Goal: Task Accomplishment & Management: Manage account settings

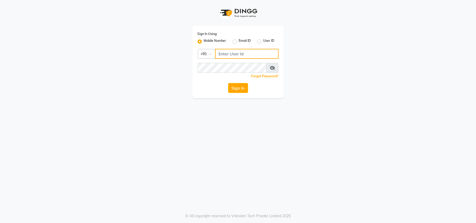
click at [234, 51] on input "Username" at bounding box center [246, 54] width 63 height 10
type input "9137798128"
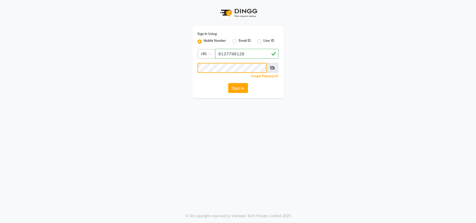
click at [228, 83] on button "Sign In" at bounding box center [238, 88] width 20 height 10
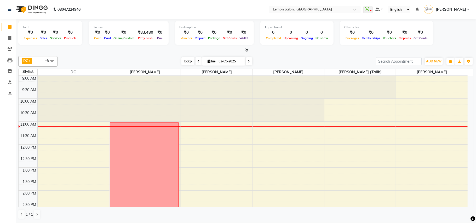
click at [188, 62] on span "Today" at bounding box center [187, 61] width 13 height 8
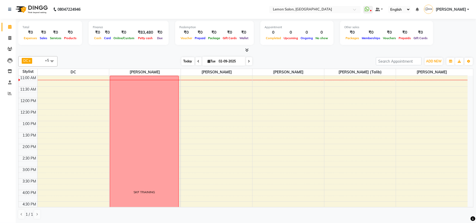
click at [183, 62] on span "Today" at bounding box center [187, 61] width 13 height 8
click at [181, 61] on span "Today" at bounding box center [187, 61] width 13 height 8
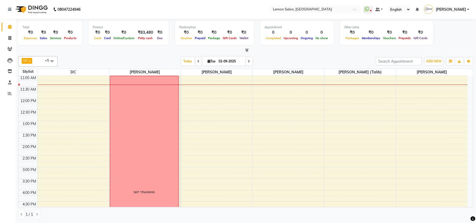
click at [289, 50] on div at bounding box center [245, 50] width 455 height 5
click at [182, 63] on span "Today" at bounding box center [187, 61] width 13 height 8
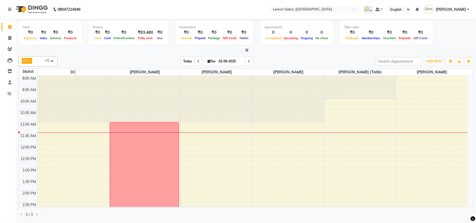
scroll to position [47, 0]
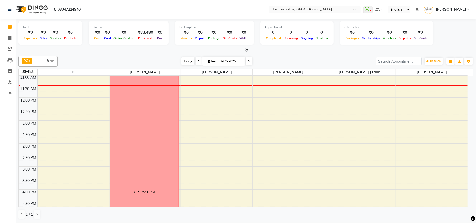
click at [182, 63] on span "Today" at bounding box center [187, 61] width 13 height 8
click at [184, 60] on span "Today" at bounding box center [187, 61] width 13 height 8
click at [130, 61] on div "[DATE] [DATE]" at bounding box center [216, 61] width 313 height 8
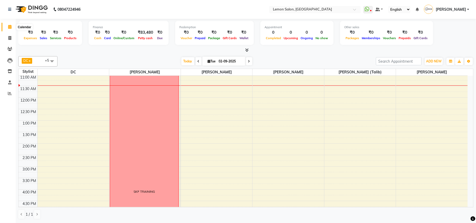
click at [10, 25] on icon at bounding box center [9, 27] width 3 height 4
click at [182, 60] on span "Today" at bounding box center [187, 61] width 13 height 8
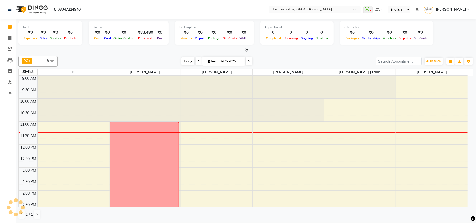
scroll to position [46, 0]
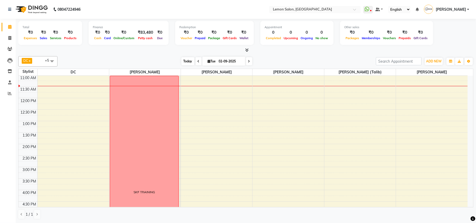
click at [183, 59] on span "Today" at bounding box center [187, 61] width 13 height 8
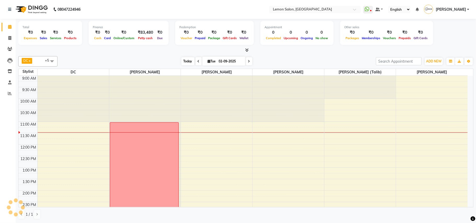
scroll to position [47, 0]
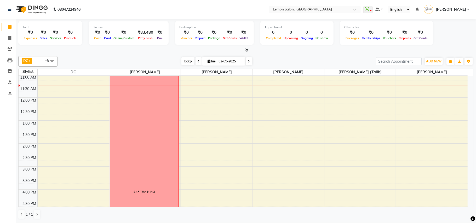
click at [184, 58] on span "Today" at bounding box center [187, 61] width 13 height 8
click at [318, 64] on div "[DATE] [DATE]" at bounding box center [216, 61] width 313 height 8
click at [182, 60] on span "Today" at bounding box center [187, 61] width 13 height 8
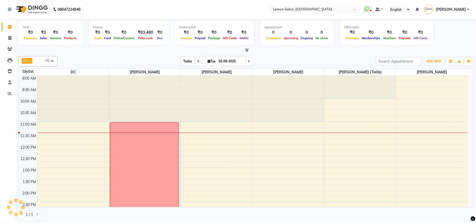
scroll to position [47, 0]
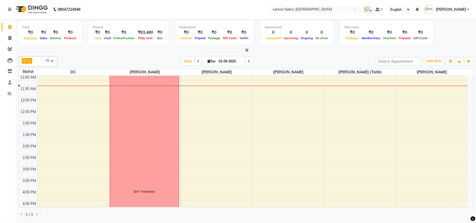
click at [182, 56] on div "DC x [PERSON_NAME] x [PERSON_NAME] x [PERSON_NAME] x [PERSON_NAME] (Talib) x [P…" at bounding box center [245, 61] width 455 height 10
click at [186, 60] on span "Today" at bounding box center [187, 61] width 13 height 8
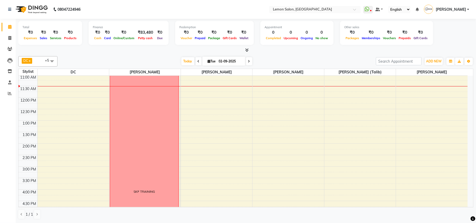
click at [309, 47] on div "Total ₹0 Expenses ₹0 Sales ₹0 Services ₹0 Products Finance ₹0 Cash ₹0 Card ₹0 O…" at bounding box center [245, 36] width 455 height 34
click at [189, 59] on span "Today" at bounding box center [187, 61] width 13 height 8
click at [182, 61] on span "Today" at bounding box center [187, 61] width 13 height 8
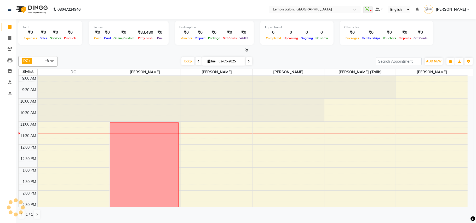
scroll to position [47, 0]
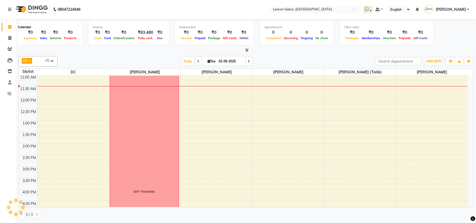
click at [8, 28] on icon at bounding box center [9, 27] width 3 height 4
click at [183, 63] on span "Today" at bounding box center [187, 61] width 13 height 8
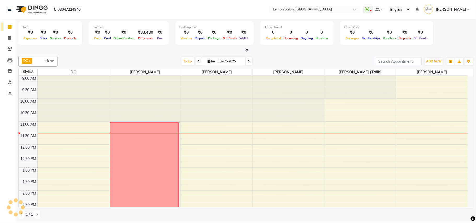
click at [292, 65] on div "[DATE] [DATE]" at bounding box center [216, 61] width 313 height 8
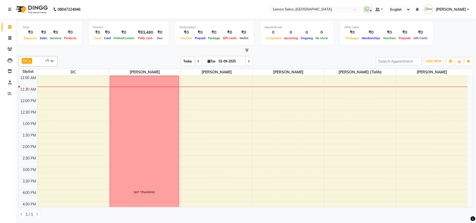
click at [188, 61] on span "Today" at bounding box center [187, 61] width 13 height 8
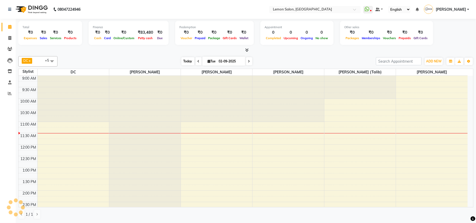
scroll to position [47, 0]
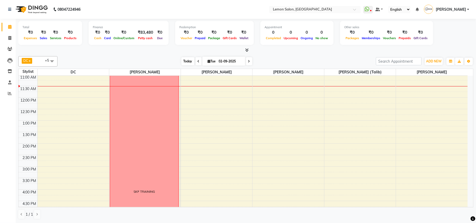
click at [188, 61] on span "Today" at bounding box center [187, 61] width 13 height 8
click at [9, 28] on icon at bounding box center [9, 27] width 3 height 4
click at [184, 60] on span "Today" at bounding box center [187, 61] width 13 height 8
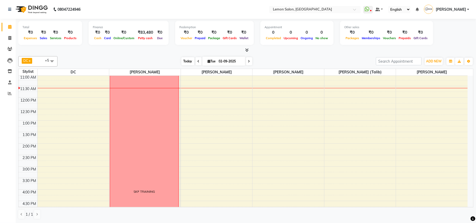
click at [182, 59] on span "Today" at bounding box center [187, 61] width 13 height 8
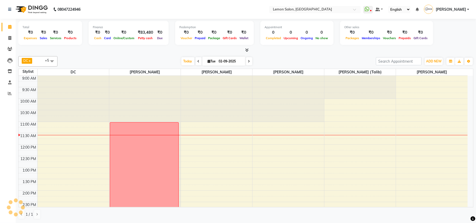
scroll to position [46, 0]
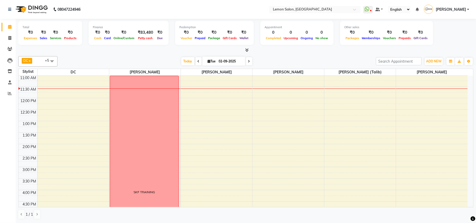
click at [120, 57] on div "[DATE] [DATE]" at bounding box center [216, 61] width 313 height 8
click at [182, 60] on span "Today" at bounding box center [187, 61] width 13 height 8
click at [182, 58] on span "Today" at bounding box center [187, 61] width 13 height 8
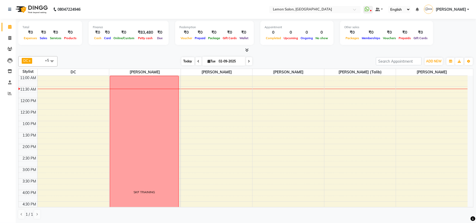
click at [182, 58] on span "Today" at bounding box center [187, 61] width 13 height 8
click at [113, 57] on div "DC x [PERSON_NAME] x [PERSON_NAME] x [PERSON_NAME] x [PERSON_NAME] (Talib) x [P…" at bounding box center [245, 61] width 455 height 10
click at [181, 62] on span "Today" at bounding box center [187, 61] width 13 height 8
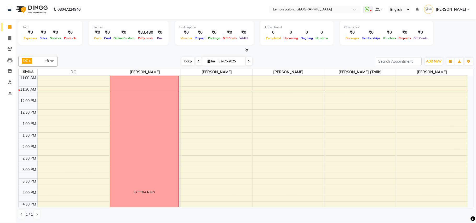
click at [183, 63] on span "Today" at bounding box center [187, 61] width 13 height 8
click at [184, 61] on span "Today" at bounding box center [187, 61] width 13 height 8
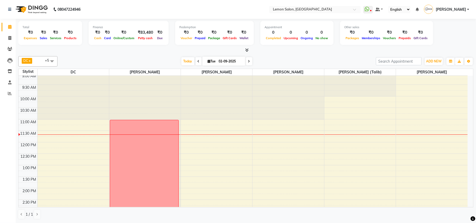
scroll to position [0, 0]
click at [182, 62] on span "Today" at bounding box center [187, 61] width 13 height 8
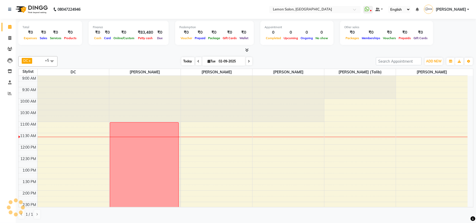
scroll to position [46, 0]
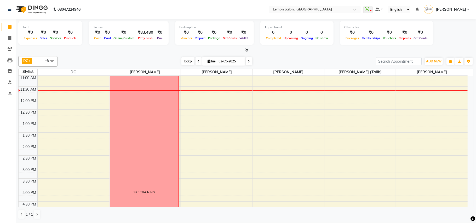
click at [182, 58] on span "Today" at bounding box center [187, 61] width 13 height 8
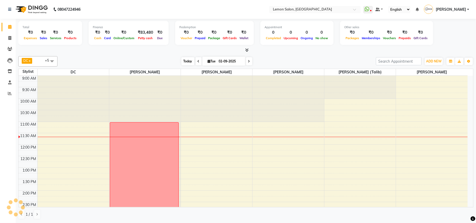
scroll to position [46, 0]
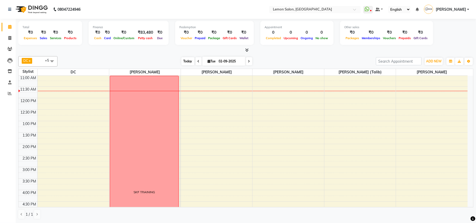
click at [186, 60] on span "Today" at bounding box center [187, 61] width 13 height 8
click at [258, 60] on div "[DATE] [DATE]" at bounding box center [216, 61] width 313 height 8
click at [188, 60] on span "Today" at bounding box center [187, 61] width 13 height 8
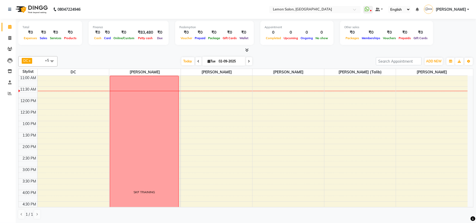
click at [304, 60] on div "[DATE] [DATE]" at bounding box center [216, 61] width 313 height 8
click at [185, 62] on span "Today" at bounding box center [187, 61] width 13 height 8
click at [273, 60] on div "[DATE] [DATE]" at bounding box center [216, 61] width 313 height 8
click at [184, 62] on span "Today" at bounding box center [187, 61] width 13 height 8
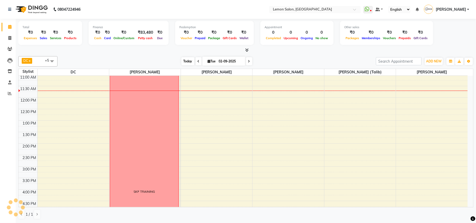
scroll to position [46, 0]
click at [185, 63] on span "Today" at bounding box center [187, 61] width 13 height 8
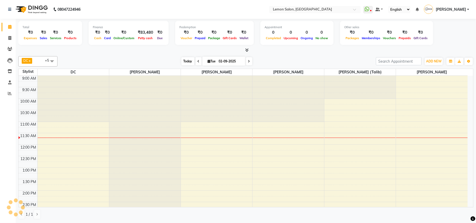
scroll to position [47, 0]
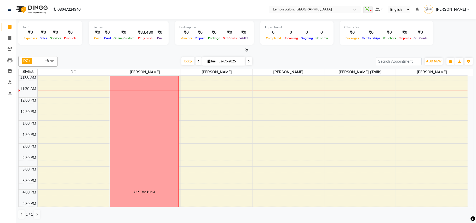
click at [277, 60] on div "[DATE] [DATE]" at bounding box center [216, 61] width 313 height 8
click at [186, 60] on span "Today" at bounding box center [187, 61] width 13 height 8
click at [131, 60] on div "[DATE] [DATE]" at bounding box center [216, 61] width 313 height 8
click at [10, 27] on icon at bounding box center [9, 27] width 3 height 4
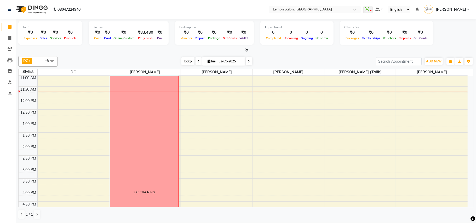
click at [184, 61] on span "Today" at bounding box center [187, 61] width 13 height 8
click at [67, 49] on div at bounding box center [245, 50] width 455 height 5
click at [10, 28] on icon at bounding box center [9, 27] width 3 height 4
click at [188, 60] on span "Today" at bounding box center [187, 61] width 13 height 8
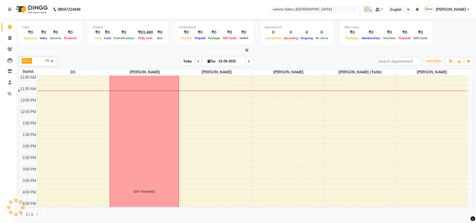
scroll to position [46, 0]
click at [146, 57] on div "[DATE] [DATE]" at bounding box center [216, 61] width 313 height 8
click at [183, 60] on span "Today" at bounding box center [187, 61] width 13 height 8
click at [139, 54] on div "Total ₹0 Expenses ₹0 Sales ₹0 Services ₹0 Products Finance ₹0 Cash ₹0 Card ₹0 O…" at bounding box center [246, 121] width 460 height 204
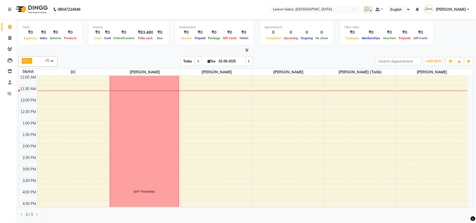
click at [184, 63] on span "Today" at bounding box center [187, 61] width 13 height 8
click at [110, 60] on div "[DATE] [DATE]" at bounding box center [216, 61] width 313 height 8
click at [9, 27] on icon at bounding box center [9, 27] width 3 height 4
click at [184, 60] on span "Today" at bounding box center [187, 61] width 13 height 8
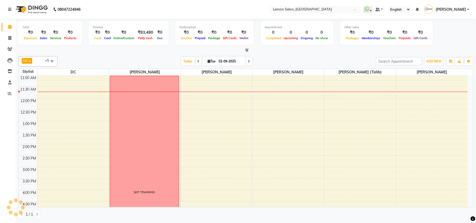
scroll to position [47, 0]
click at [118, 56] on div "DC x [PERSON_NAME] x [PERSON_NAME] x [PERSON_NAME] x [PERSON_NAME] (Talib) x [P…" at bounding box center [245, 61] width 455 height 10
click at [188, 62] on span "Today" at bounding box center [187, 61] width 13 height 8
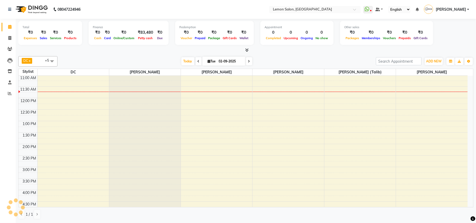
click at [109, 61] on div "[DATE] [DATE]" at bounding box center [216, 61] width 313 height 8
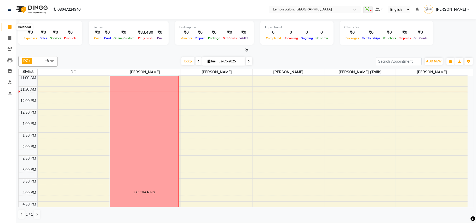
click at [10, 27] on icon at bounding box center [9, 27] width 3 height 4
click at [184, 60] on span "Today" at bounding box center [187, 61] width 13 height 8
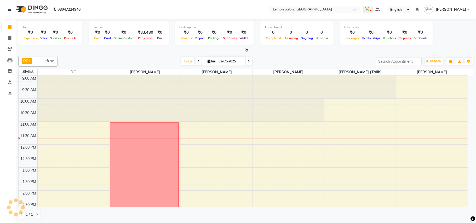
click at [115, 55] on div "DC x [PERSON_NAME] x [PERSON_NAME] x [PERSON_NAME] x [PERSON_NAME] (Talib) x [P…" at bounding box center [245, 137] width 455 height 167
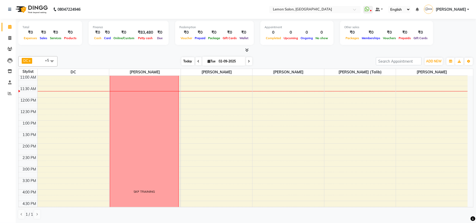
click at [181, 60] on span "Today" at bounding box center [187, 61] width 13 height 8
click at [153, 60] on div "[DATE] [DATE]" at bounding box center [216, 61] width 313 height 8
click at [10, 25] on icon at bounding box center [9, 27] width 3 height 4
click at [184, 62] on span "Today" at bounding box center [187, 61] width 13 height 8
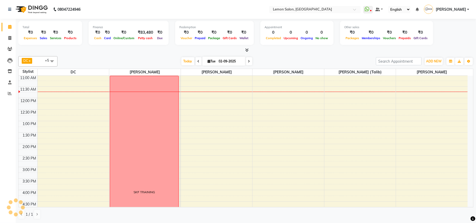
scroll to position [47, 0]
click at [126, 58] on div "[DATE] [DATE]" at bounding box center [216, 61] width 313 height 8
click at [11, 27] on span at bounding box center [9, 27] width 9 height 6
click at [182, 59] on span "Today" at bounding box center [187, 61] width 13 height 8
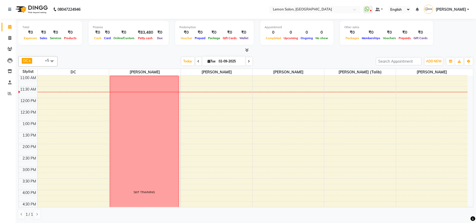
click at [149, 56] on div "DC x [PERSON_NAME] x [PERSON_NAME] x [PERSON_NAME] x [PERSON_NAME] (Talib) x [P…" at bounding box center [245, 137] width 455 height 167
click at [188, 62] on span "Today" at bounding box center [187, 61] width 13 height 8
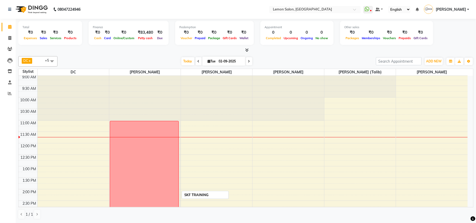
scroll to position [0, 0]
click at [184, 59] on span "Today" at bounding box center [187, 61] width 13 height 8
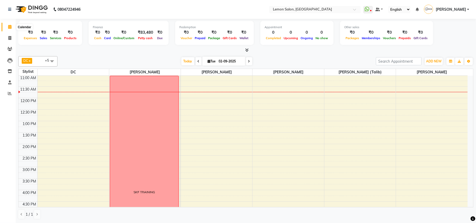
click at [10, 24] on span at bounding box center [9, 27] width 9 height 6
click at [184, 60] on span "Today" at bounding box center [187, 61] width 13 height 8
click at [280, 59] on div "[DATE] [DATE]" at bounding box center [216, 61] width 313 height 8
click at [183, 62] on span "Today" at bounding box center [187, 61] width 13 height 8
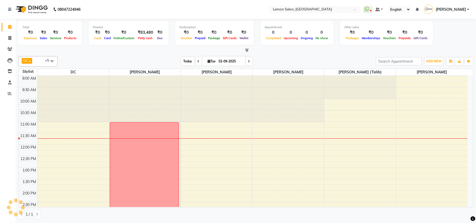
scroll to position [46, 0]
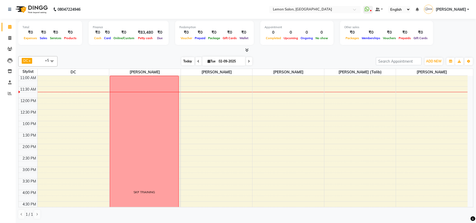
click at [183, 64] on span "Today" at bounding box center [187, 61] width 13 height 8
click at [275, 53] on div at bounding box center [245, 50] width 455 height 5
click at [184, 62] on span "Today" at bounding box center [187, 61] width 13 height 8
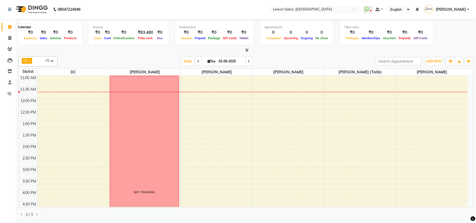
click at [10, 29] on span at bounding box center [9, 27] width 9 height 6
click at [183, 61] on span "Today" at bounding box center [187, 61] width 13 height 8
click at [186, 57] on span "Today" at bounding box center [187, 61] width 13 height 8
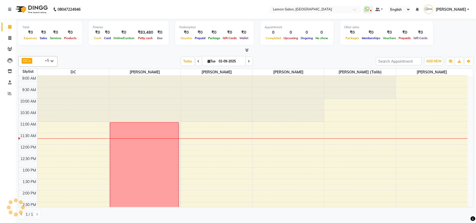
click at [128, 54] on div "DC x [PERSON_NAME] x [PERSON_NAME] x [PERSON_NAME] x [PERSON_NAME] (Talib) x [P…" at bounding box center [245, 137] width 455 height 167
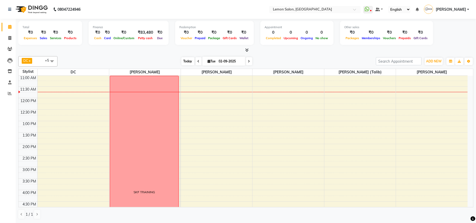
click at [184, 61] on span "Today" at bounding box center [187, 61] width 13 height 8
click at [10, 27] on icon at bounding box center [9, 27] width 3 height 4
click at [185, 61] on span "Today" at bounding box center [187, 61] width 13 height 8
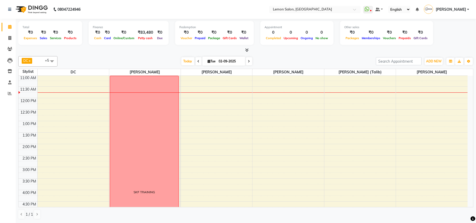
click at [132, 55] on div "DC x [PERSON_NAME] x [PERSON_NAME] x [PERSON_NAME] x [PERSON_NAME] (Talib) x [P…" at bounding box center [245, 137] width 455 height 167
click at [188, 62] on span "Today" at bounding box center [187, 61] width 13 height 8
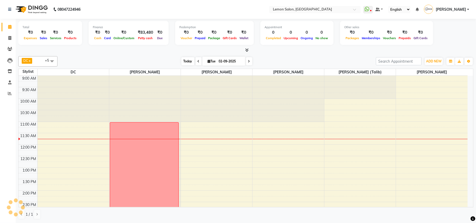
scroll to position [47, 0]
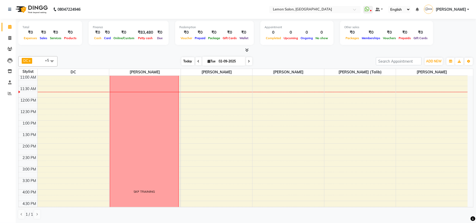
click at [188, 62] on span "Today" at bounding box center [187, 61] width 13 height 8
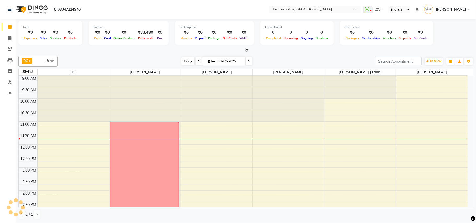
scroll to position [46, 0]
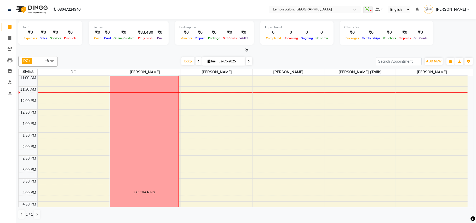
click at [277, 52] on div at bounding box center [245, 50] width 455 height 5
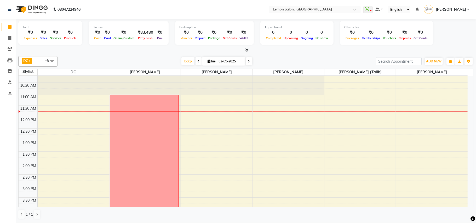
scroll to position [12, 0]
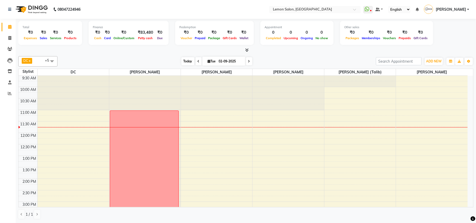
click at [185, 61] on span "Today" at bounding box center [187, 61] width 13 height 8
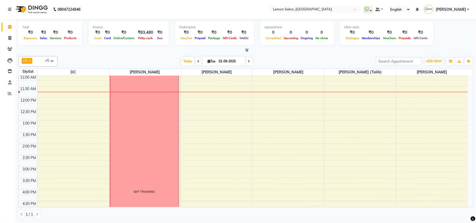
click at [103, 58] on div "[DATE] [DATE]" at bounding box center [216, 61] width 313 height 8
click at [184, 60] on span "Today" at bounding box center [187, 61] width 13 height 8
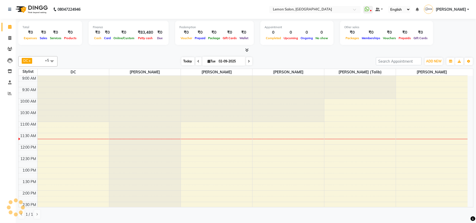
scroll to position [46, 0]
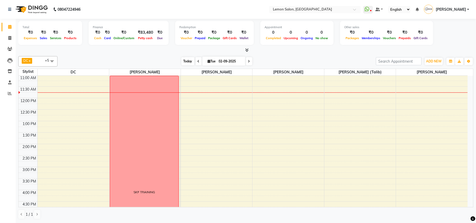
click at [183, 59] on span "Today" at bounding box center [187, 61] width 13 height 8
click at [66, 53] on div "Total ₹0 Expenses ₹0 Sales ₹0 Services ₹0 Products Finance ₹0 Cash ₹0 Card ₹0 O…" at bounding box center [246, 121] width 460 height 204
click at [186, 60] on span "Today" at bounding box center [187, 61] width 13 height 8
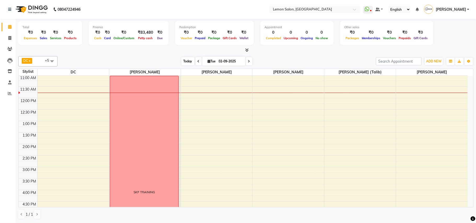
click at [185, 60] on span "Today" at bounding box center [187, 61] width 13 height 8
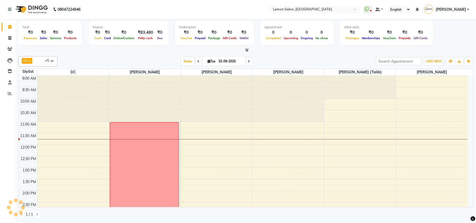
scroll to position [47, 0]
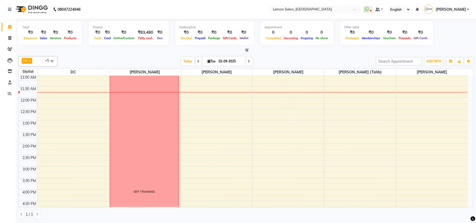
click at [137, 57] on div "DC x [PERSON_NAME] x [PERSON_NAME] x [PERSON_NAME] x [PERSON_NAME] (Talib) x [P…" at bounding box center [245, 61] width 455 height 10
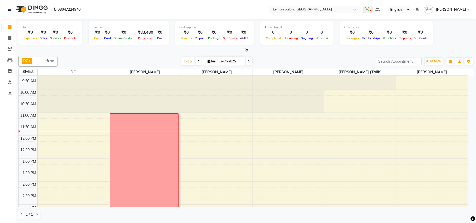
scroll to position [0, 0]
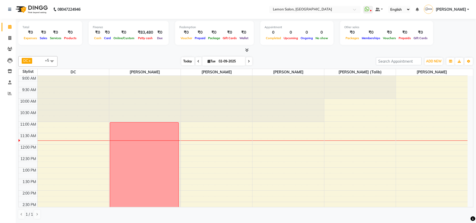
click at [182, 61] on span "Today" at bounding box center [187, 61] width 13 height 8
click at [157, 56] on div "DC x [PERSON_NAME] x [PERSON_NAME] x [PERSON_NAME] x [PERSON_NAME] (Talib) x [P…" at bounding box center [245, 61] width 455 height 10
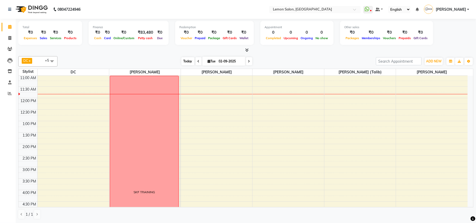
click at [185, 63] on span "Today" at bounding box center [187, 61] width 13 height 8
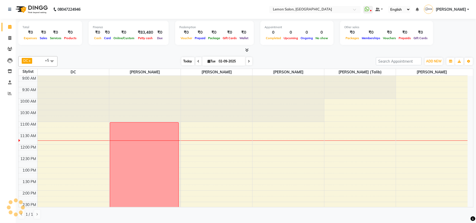
scroll to position [47, 0]
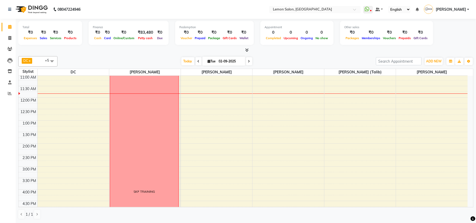
click at [112, 60] on div "[DATE] [DATE]" at bounding box center [216, 61] width 313 height 8
click at [10, 29] on span at bounding box center [9, 27] width 9 height 6
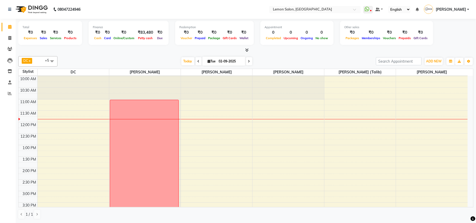
scroll to position [0, 0]
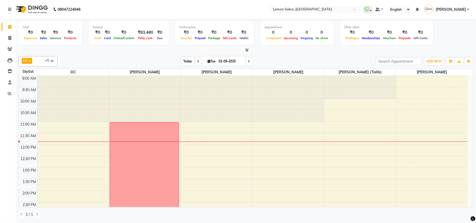
click at [184, 62] on span "Today" at bounding box center [187, 61] width 13 height 8
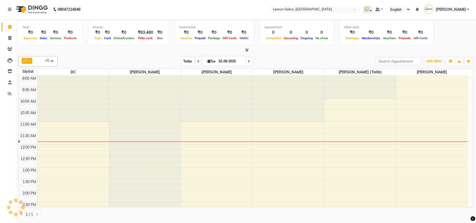
scroll to position [46, 0]
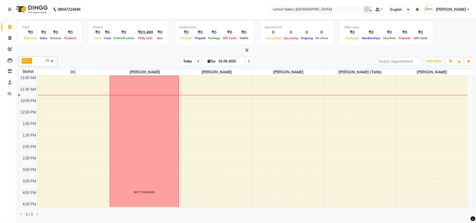
click at [184, 61] on span "Today" at bounding box center [187, 61] width 13 height 8
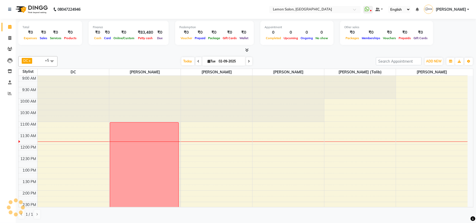
scroll to position [47, 0]
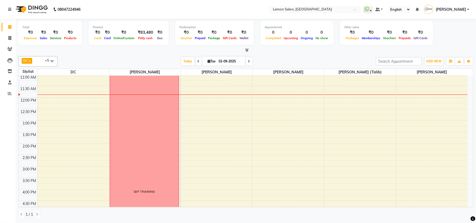
click at [266, 58] on div "[DATE] [DATE]" at bounding box center [216, 61] width 313 height 8
click at [183, 59] on span "Today" at bounding box center [187, 61] width 13 height 8
click at [263, 58] on div "[DATE] [DATE]" at bounding box center [216, 61] width 313 height 8
click at [188, 62] on span "Today" at bounding box center [187, 61] width 13 height 8
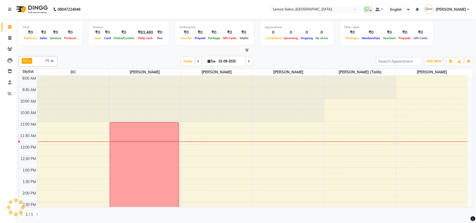
scroll to position [47, 0]
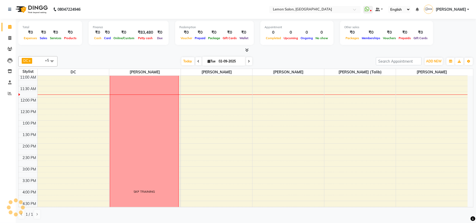
click at [161, 59] on div "[DATE] [DATE]" at bounding box center [216, 61] width 313 height 8
click at [182, 61] on span "Today" at bounding box center [187, 61] width 13 height 8
click at [259, 58] on div "[DATE] [DATE]" at bounding box center [216, 61] width 313 height 8
click at [335, 8] on input "text" at bounding box center [310, 9] width 76 height 5
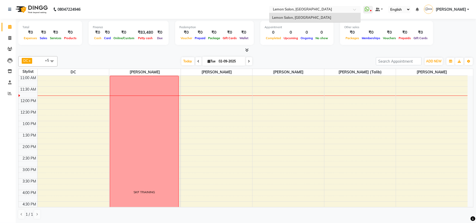
click at [237, 14] on nav "08047224946 Select Location × [GEOGRAPHIC_DATA], Kandivali Lemon Salon, Kandiva…" at bounding box center [238, 9] width 476 height 19
click at [304, 12] on input "text" at bounding box center [310, 9] width 76 height 5
click at [243, 12] on nav "08047224946 Select Location × [GEOGRAPHIC_DATA], Kandivali Lemon Salon, Kandiva…" at bounding box center [238, 9] width 476 height 19
click at [183, 57] on div "DC x [PERSON_NAME] x [PERSON_NAME] x [PERSON_NAME] x [PERSON_NAME] (Talib) x [P…" at bounding box center [245, 61] width 455 height 10
click at [183, 62] on span "Today" at bounding box center [187, 61] width 13 height 8
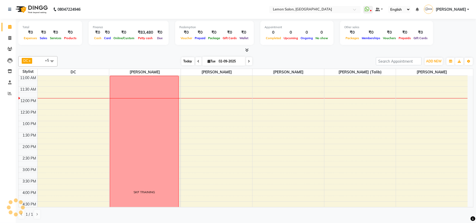
scroll to position [47, 0]
click at [182, 59] on span "Today" at bounding box center [187, 61] width 13 height 8
click at [182, 64] on span "Today" at bounding box center [187, 61] width 13 height 8
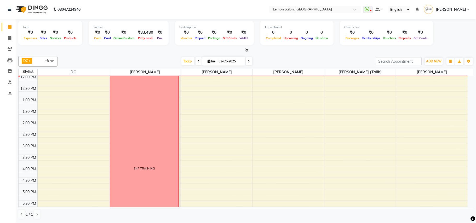
click at [277, 58] on div "[DATE] [DATE]" at bounding box center [216, 61] width 313 height 8
click at [186, 62] on span "Today" at bounding box center [187, 61] width 13 height 8
click at [184, 62] on span "Today" at bounding box center [187, 61] width 13 height 8
click at [182, 62] on span "Today" at bounding box center [187, 61] width 13 height 8
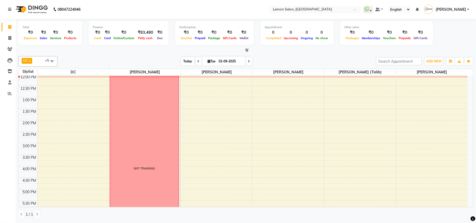
click at [182, 62] on span "Today" at bounding box center [187, 61] width 13 height 8
click at [187, 64] on span "Today" at bounding box center [187, 61] width 13 height 8
click at [434, 62] on span "ADD NEW" at bounding box center [433, 61] width 15 height 4
click at [325, 61] on div "[DATE] [DATE]" at bounding box center [216, 61] width 313 height 8
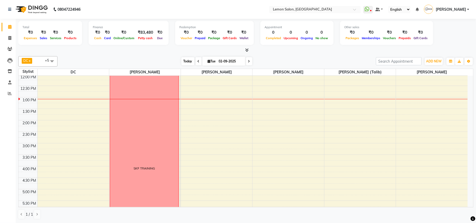
click at [182, 60] on span "Today" at bounding box center [187, 61] width 13 height 8
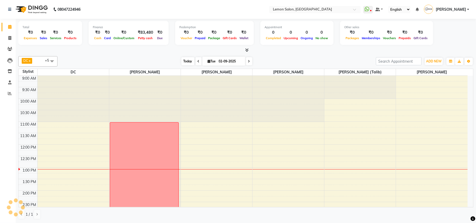
scroll to position [93, 0]
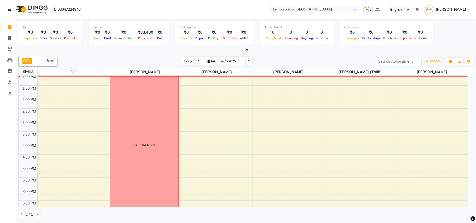
click at [182, 60] on span "Today" at bounding box center [187, 61] width 13 height 8
click at [189, 61] on span "Today" at bounding box center [187, 61] width 13 height 8
click at [138, 56] on div "DC x [PERSON_NAME] x [PERSON_NAME] x [PERSON_NAME] x [PERSON_NAME] (Talib) x [P…" at bounding box center [245, 137] width 455 height 167
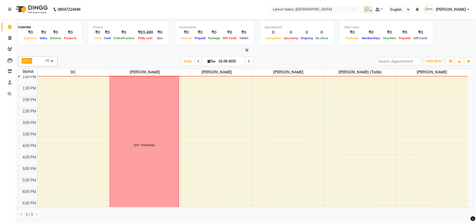
click at [13, 26] on span at bounding box center [9, 27] width 9 height 6
click at [11, 27] on icon at bounding box center [9, 27] width 3 height 4
click at [183, 61] on span "Today" at bounding box center [187, 61] width 13 height 8
click at [184, 57] on div "DC x [PERSON_NAME] x [PERSON_NAME] x [PERSON_NAME] x [PERSON_NAME] (Talib) x [P…" at bounding box center [245, 61] width 455 height 10
click at [183, 61] on span "Today" at bounding box center [187, 61] width 13 height 8
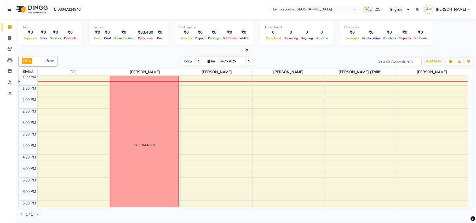
click at [182, 62] on span "Today" at bounding box center [187, 61] width 13 height 8
click at [184, 59] on span "Today" at bounding box center [187, 61] width 13 height 8
click at [186, 60] on span "Today" at bounding box center [187, 61] width 13 height 8
click at [279, 55] on div "DC x [PERSON_NAME] x [PERSON_NAME] x [PERSON_NAME] x [PERSON_NAME] (Talib) x [P…" at bounding box center [245, 137] width 455 height 167
click at [185, 61] on span "Today" at bounding box center [187, 61] width 13 height 8
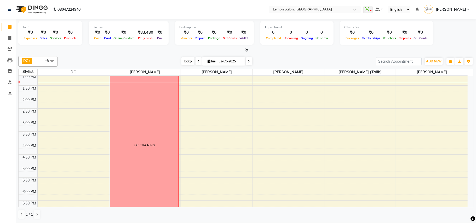
click at [187, 61] on span "Today" at bounding box center [187, 61] width 13 height 8
click at [278, 59] on div "[DATE] [DATE]" at bounding box center [216, 61] width 313 height 8
click at [185, 60] on span "Today" at bounding box center [187, 61] width 13 height 8
click at [147, 58] on div "[DATE] [DATE]" at bounding box center [216, 61] width 313 height 8
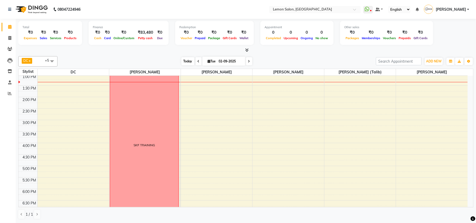
click at [182, 60] on span "Today" at bounding box center [187, 61] width 13 height 8
click at [153, 56] on div "DC x [PERSON_NAME] x [PERSON_NAME] x [PERSON_NAME] x [PERSON_NAME] (Talib) x [P…" at bounding box center [245, 61] width 455 height 10
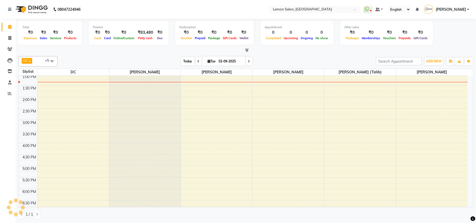
click at [184, 61] on span "Today" at bounding box center [187, 61] width 13 height 8
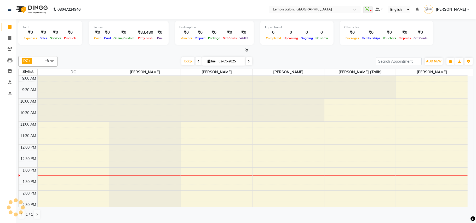
drag, startPoint x: 74, startPoint y: 56, endPoint x: 68, endPoint y: 54, distance: 6.2
click at [73, 56] on div "DC x [PERSON_NAME] x [PERSON_NAME] x [PERSON_NAME] x [PERSON_NAME] (Talib) x [P…" at bounding box center [245, 61] width 455 height 10
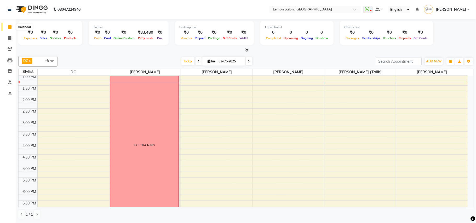
click at [10, 29] on span at bounding box center [9, 27] width 9 height 6
click at [183, 61] on span "Today" at bounding box center [187, 61] width 13 height 8
click at [141, 55] on div "DC x [PERSON_NAME] x [PERSON_NAME] x [PERSON_NAME] x [PERSON_NAME] (Talib) x [P…" at bounding box center [245, 137] width 455 height 167
click at [9, 25] on icon at bounding box center [9, 27] width 3 height 4
click at [185, 61] on span "Today" at bounding box center [187, 61] width 13 height 8
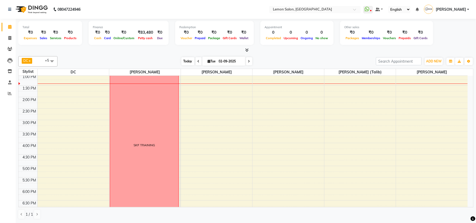
click at [185, 61] on span "Today" at bounding box center [187, 61] width 13 height 8
click at [132, 53] on div at bounding box center [245, 50] width 455 height 5
click at [12, 28] on span at bounding box center [9, 27] width 9 height 6
click at [185, 60] on span "Today" at bounding box center [187, 61] width 13 height 8
click at [182, 61] on span "Today" at bounding box center [187, 61] width 13 height 8
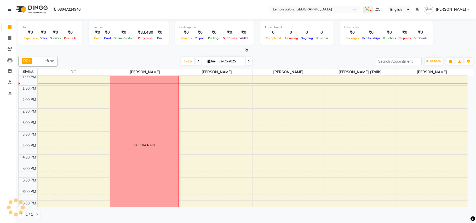
click at [84, 53] on div at bounding box center [245, 50] width 455 height 5
click at [9, 25] on icon at bounding box center [9, 27] width 3 height 4
